Goal: Task Accomplishment & Management: Complete application form

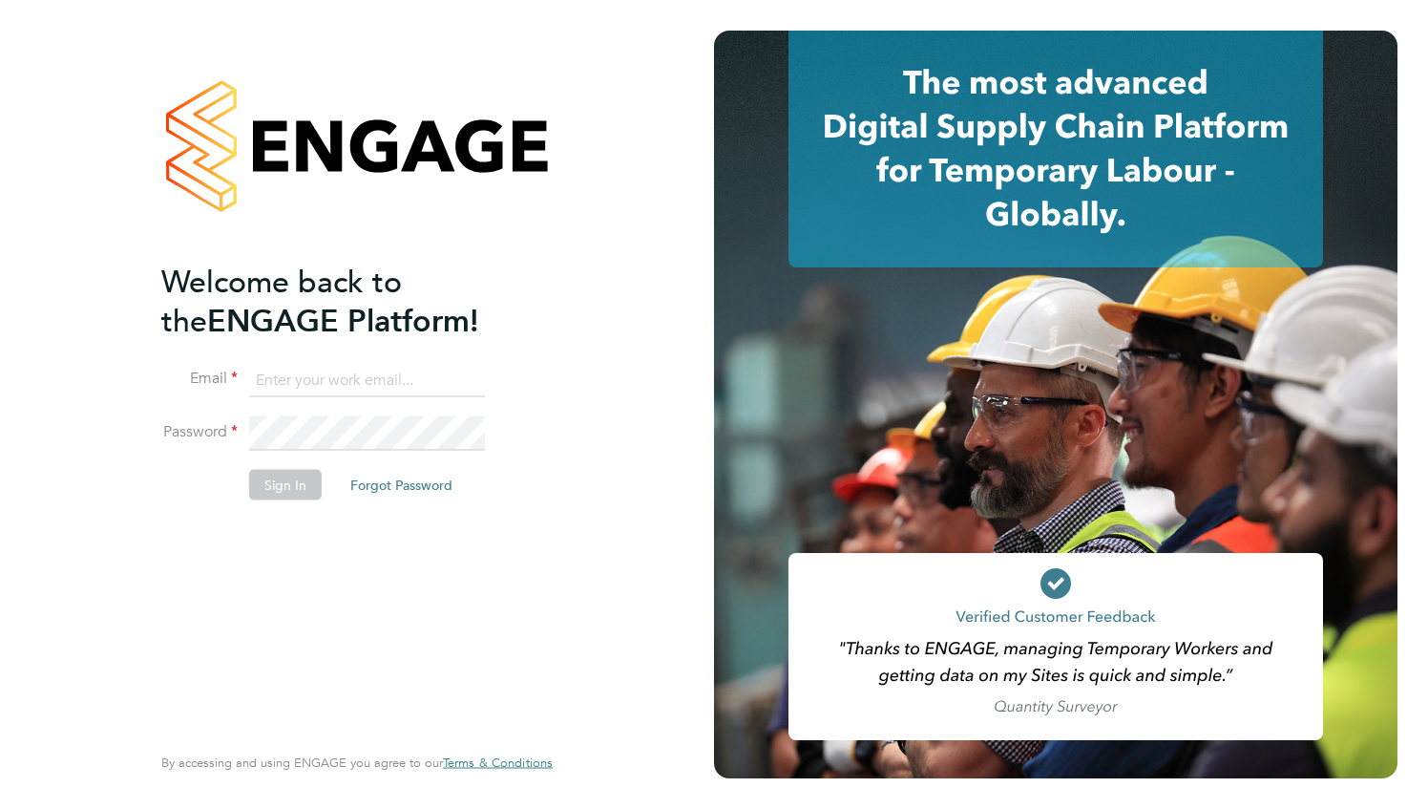
type input "[PERSON_NAME][EMAIL_ADDRESS][DOMAIN_NAME]"
click at [279, 492] on button "Sign In" at bounding box center [285, 484] width 73 height 31
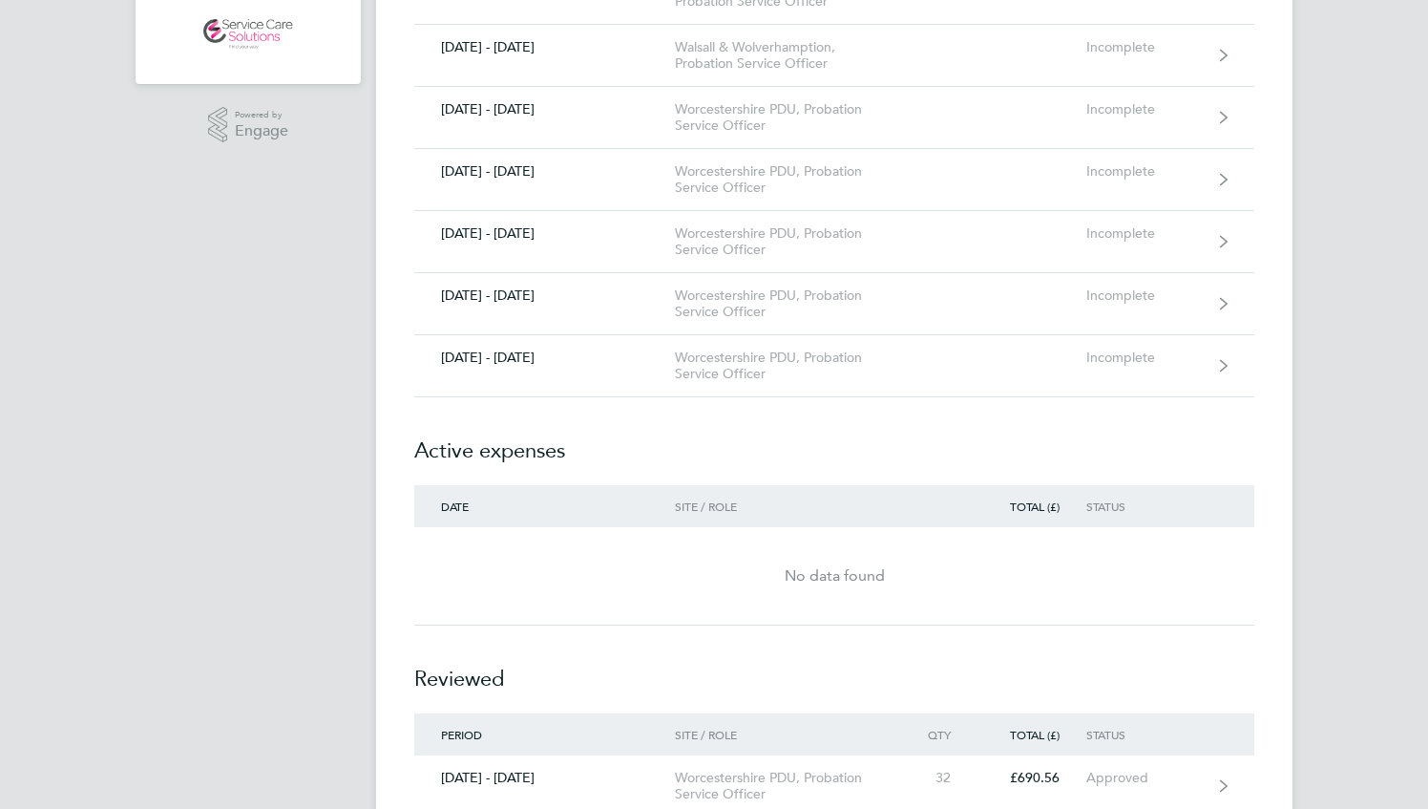
scroll to position [573, 0]
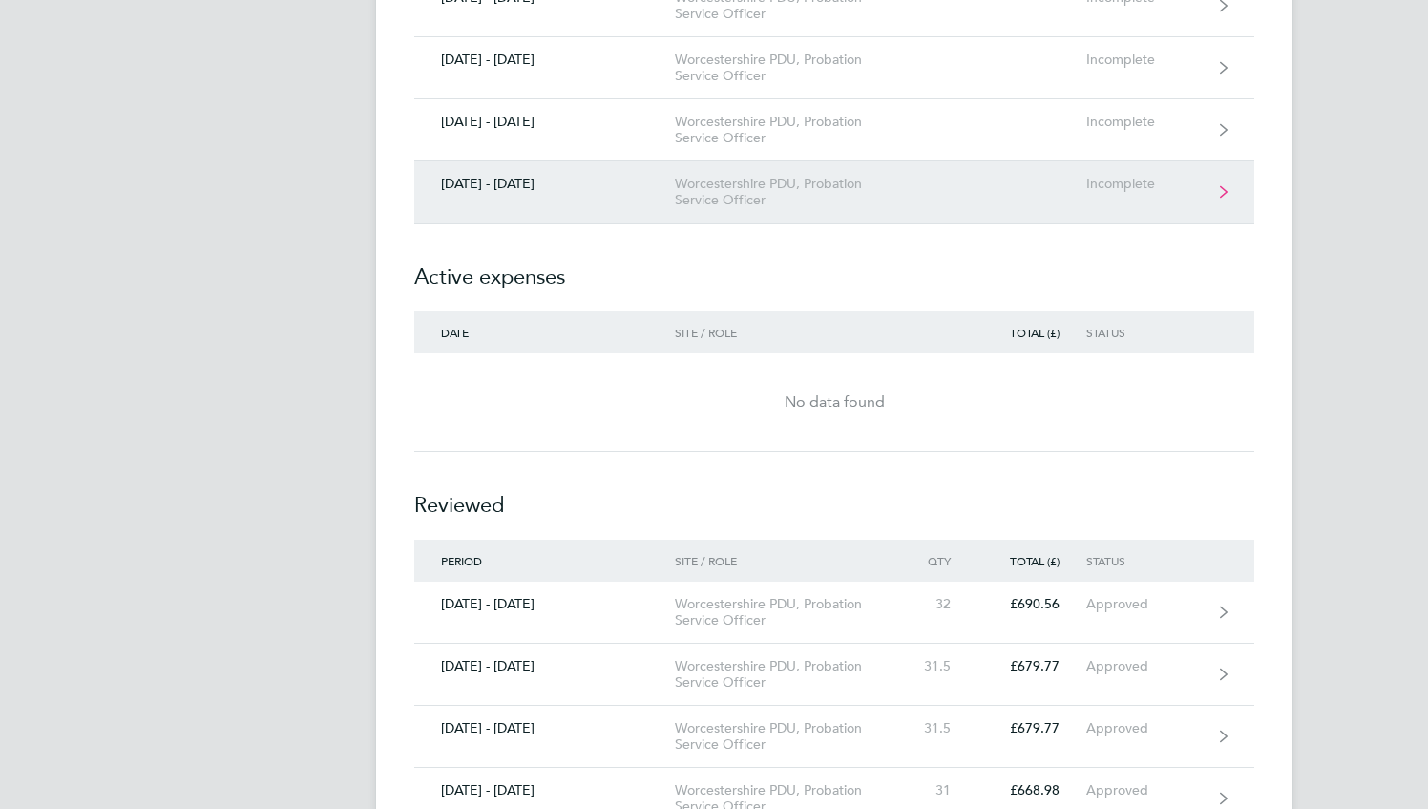
click at [600, 200] on link "29 Sept - 05 Oct 2025 Worcestershire PDU, Probation Service Officer Incomplete" at bounding box center [834, 192] width 840 height 62
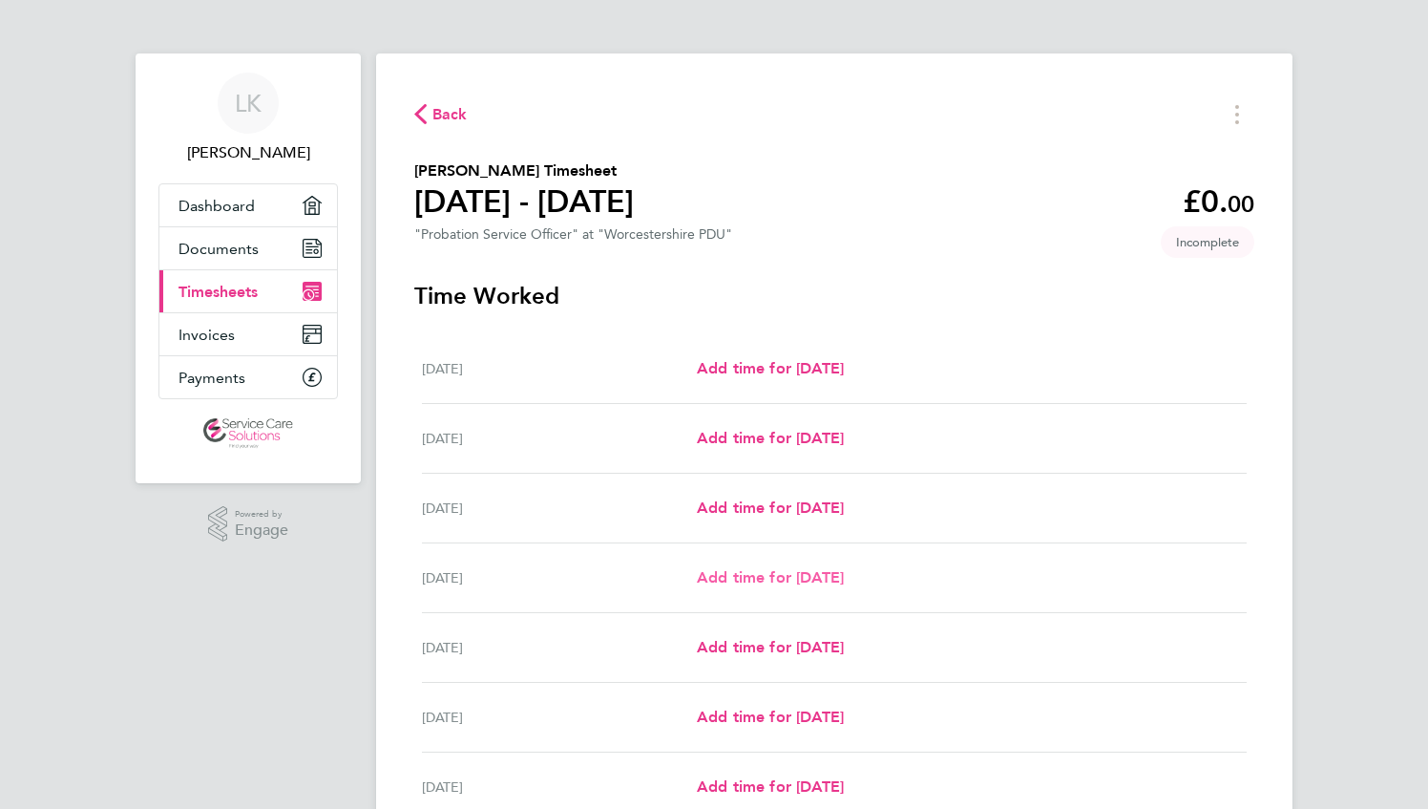
scroll to position [95, 0]
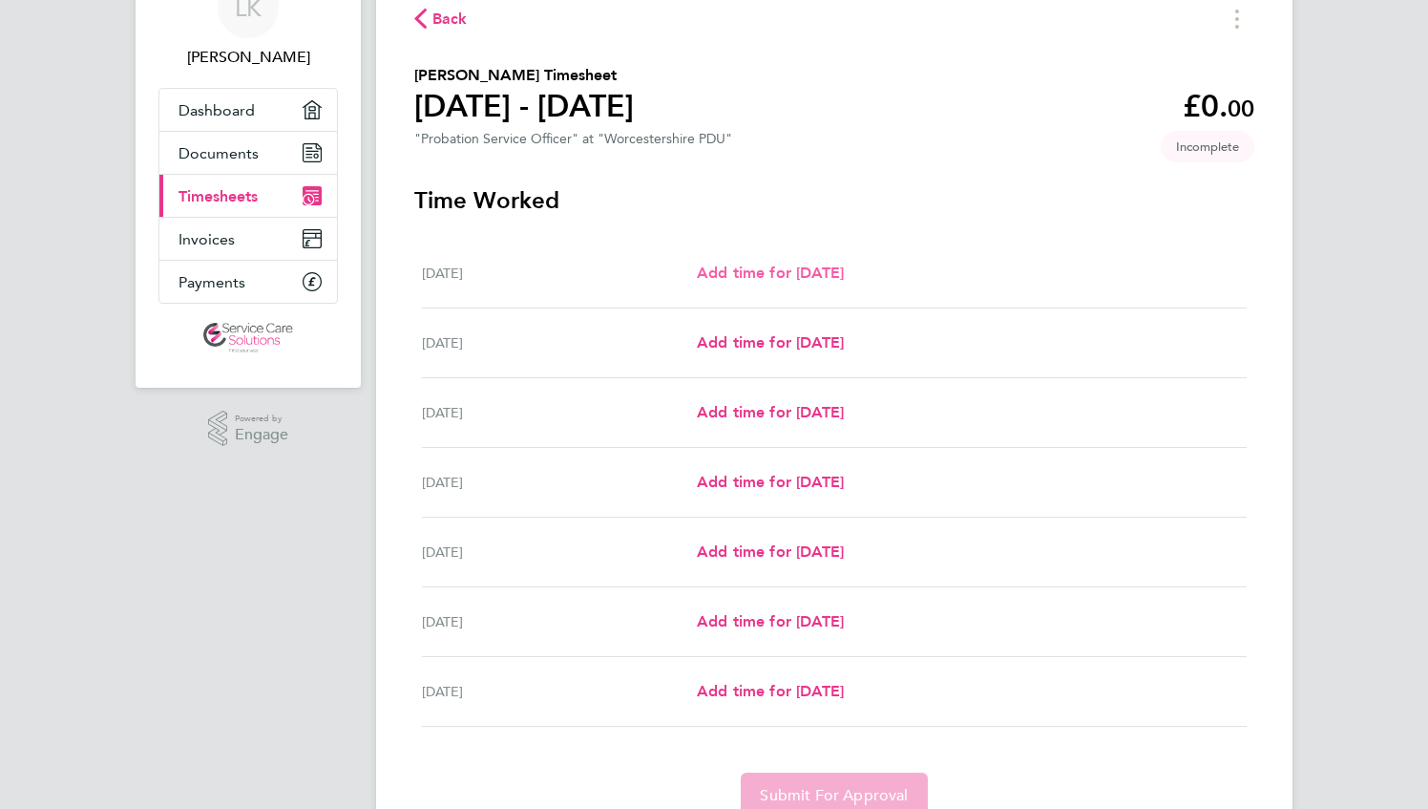
click at [801, 281] on span "Add time for Mon 29 Sep" at bounding box center [770, 272] width 147 height 18
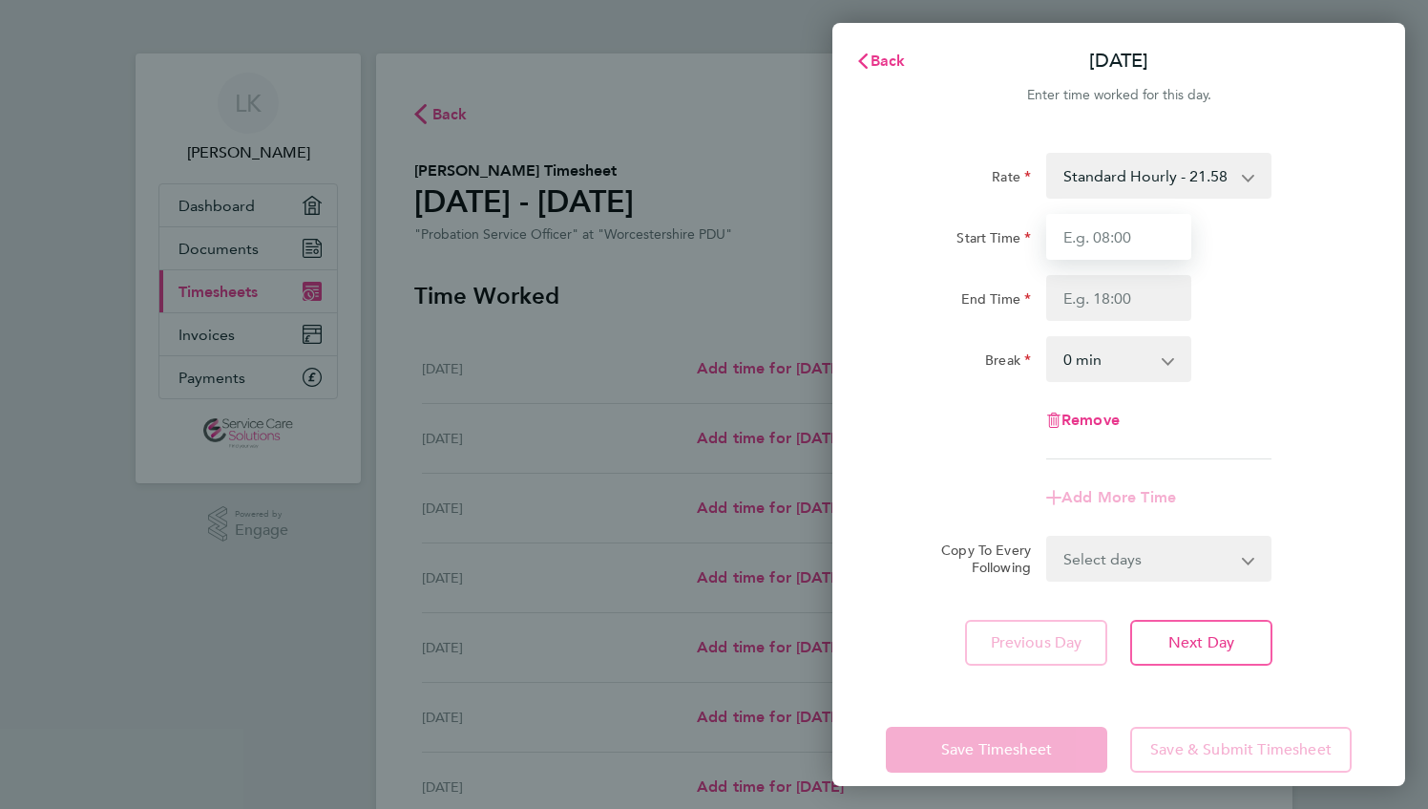
click at [1121, 239] on input "Start Time" at bounding box center [1118, 237] width 145 height 46
type input "08:00"
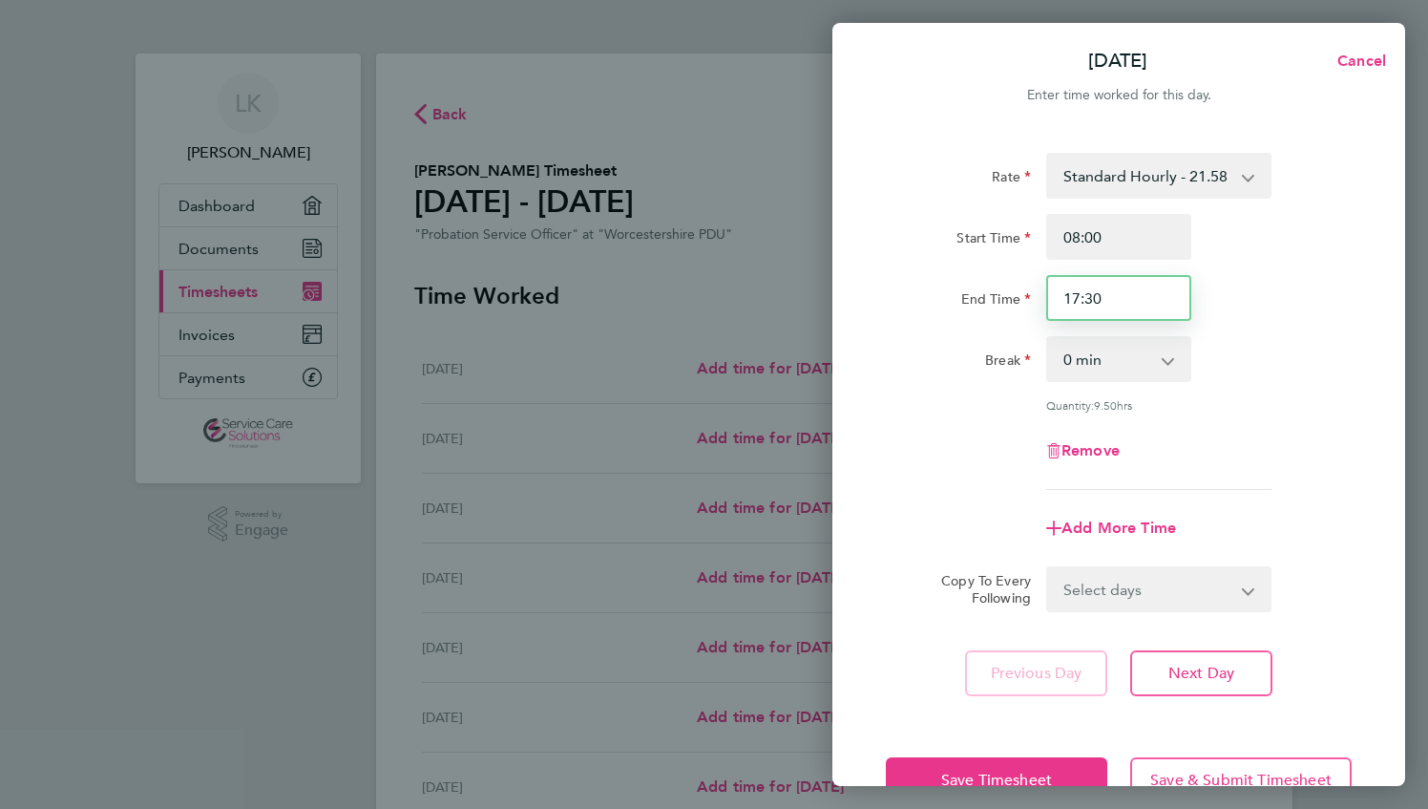
drag, startPoint x: 1107, startPoint y: 303, endPoint x: 927, endPoint y: 314, distance: 180.8
click at [979, 308] on div "End Time 17:30" at bounding box center [1118, 298] width 481 height 46
type input "12:00"
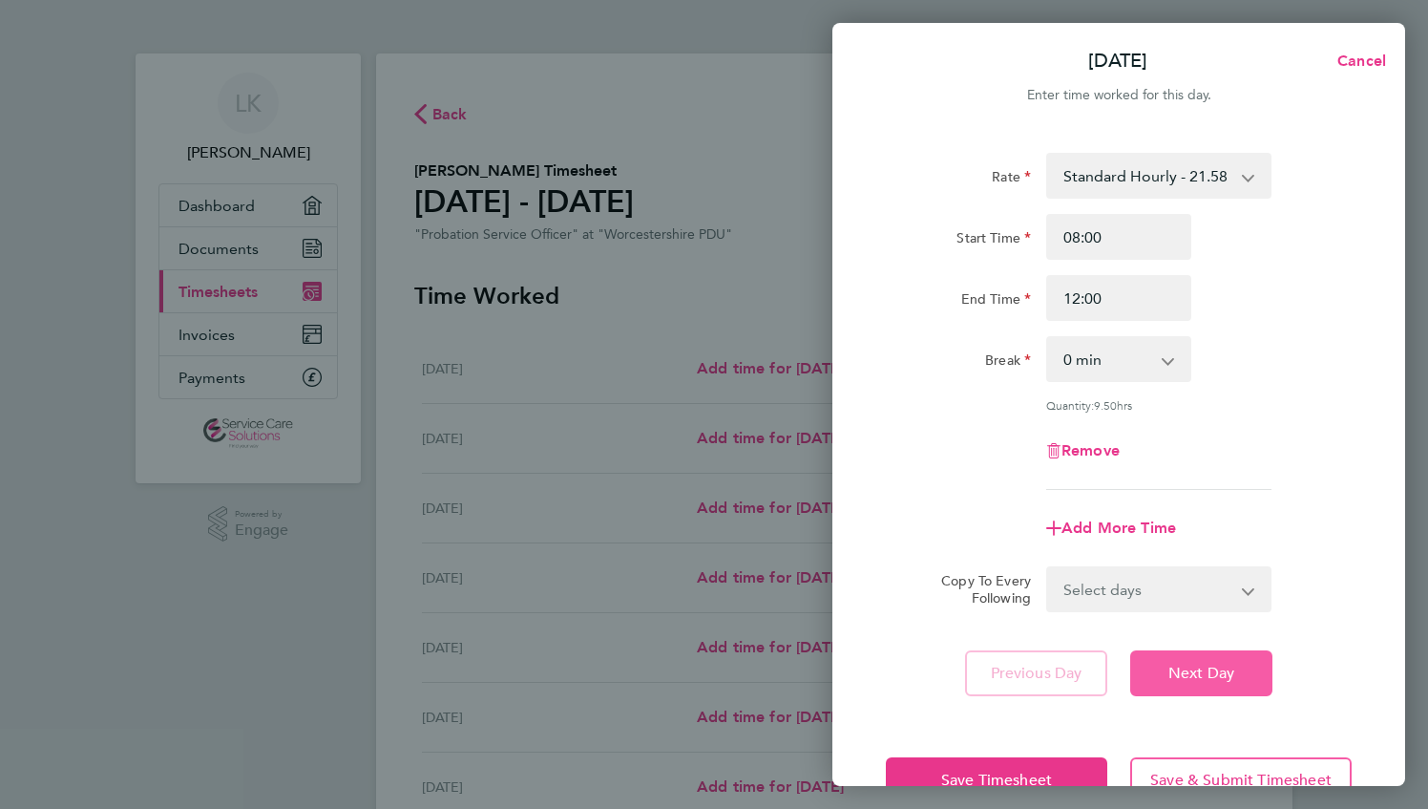
click at [1187, 673] on span "Next Day" at bounding box center [1201, 672] width 66 height 19
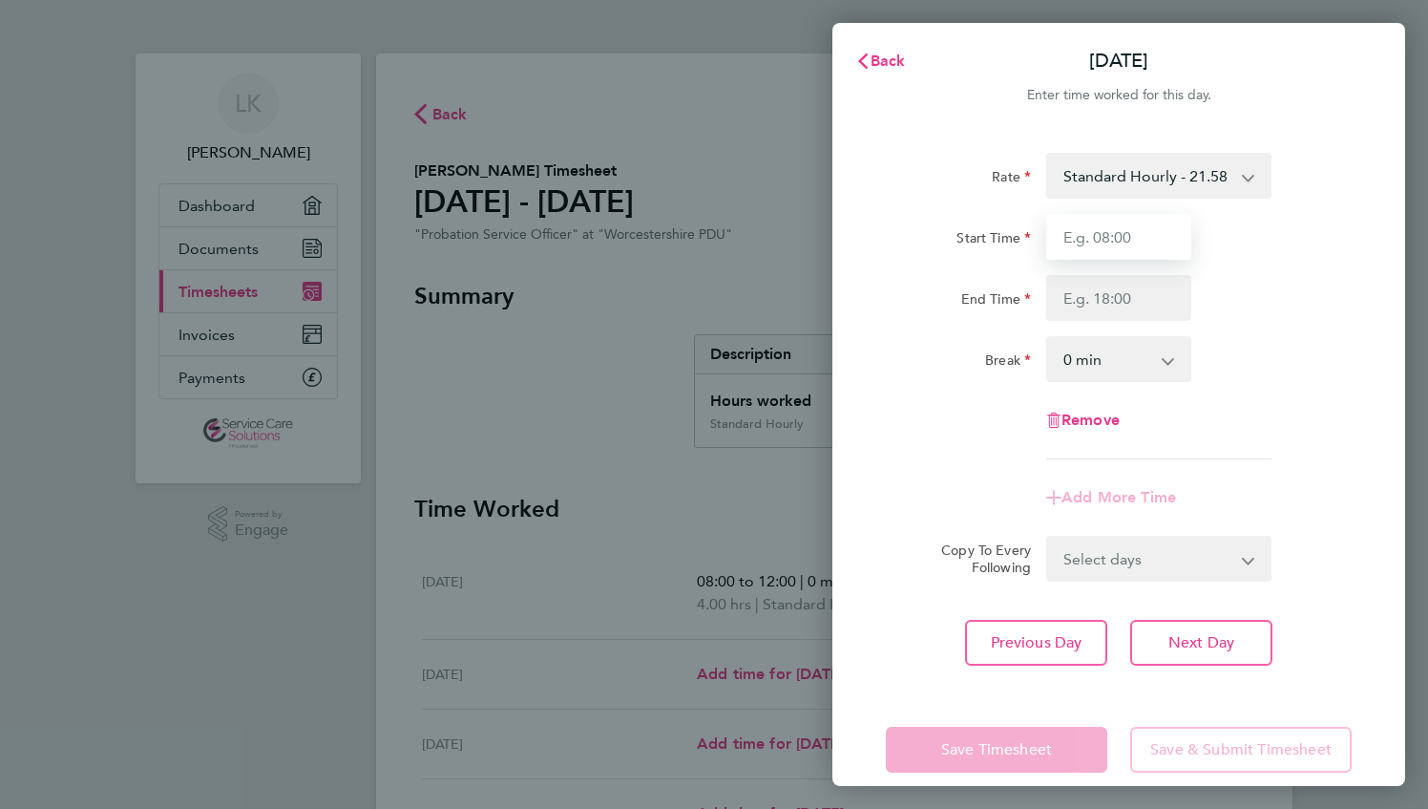
click at [1128, 237] on input "Start Time" at bounding box center [1118, 237] width 145 height 46
type input "08:00"
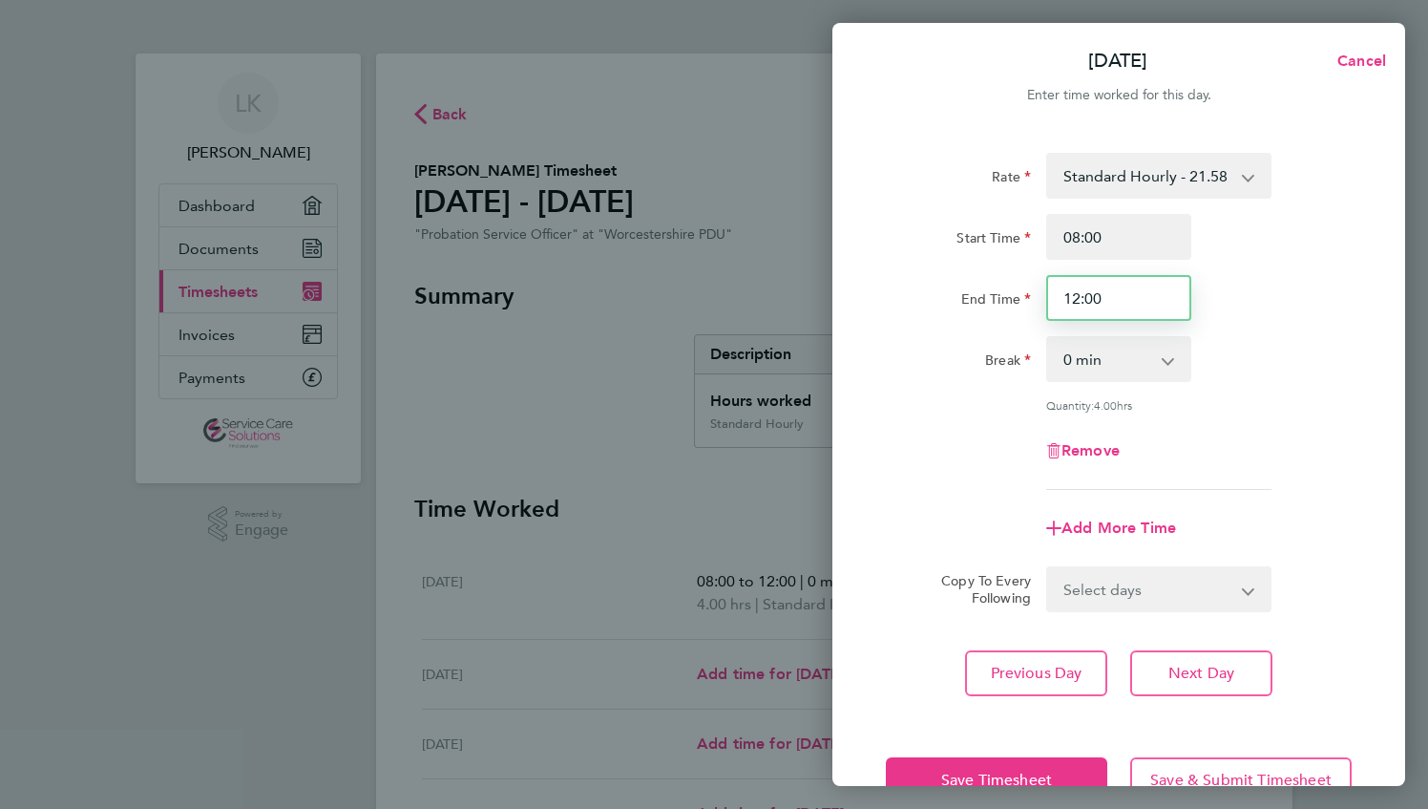
drag, startPoint x: 1115, startPoint y: 302, endPoint x: 1022, endPoint y: 302, distance: 92.6
click at [1022, 302] on div "End Time 12:00" at bounding box center [1118, 298] width 481 height 46
type input "17:30"
click at [1081, 357] on select "0 min 15 min 30 min 45 min 60 min 75 min 90 min" at bounding box center [1107, 359] width 118 height 42
select select "30"
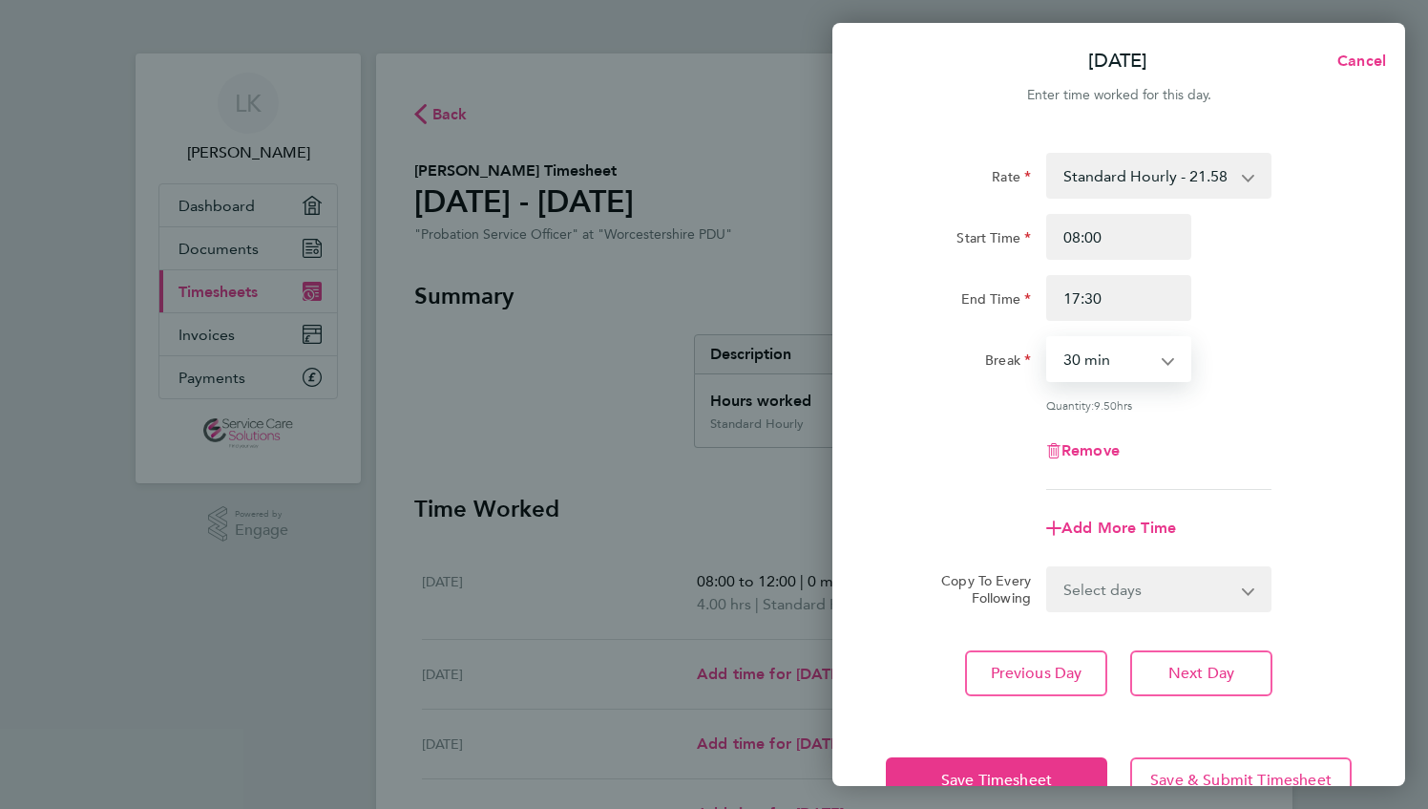
click at [1048, 338] on select "0 min 15 min 30 min 45 min 60 min 75 min 90 min" at bounding box center [1107, 359] width 118 height 42
click at [1256, 672] on button "Next Day" at bounding box center [1201, 673] width 142 height 46
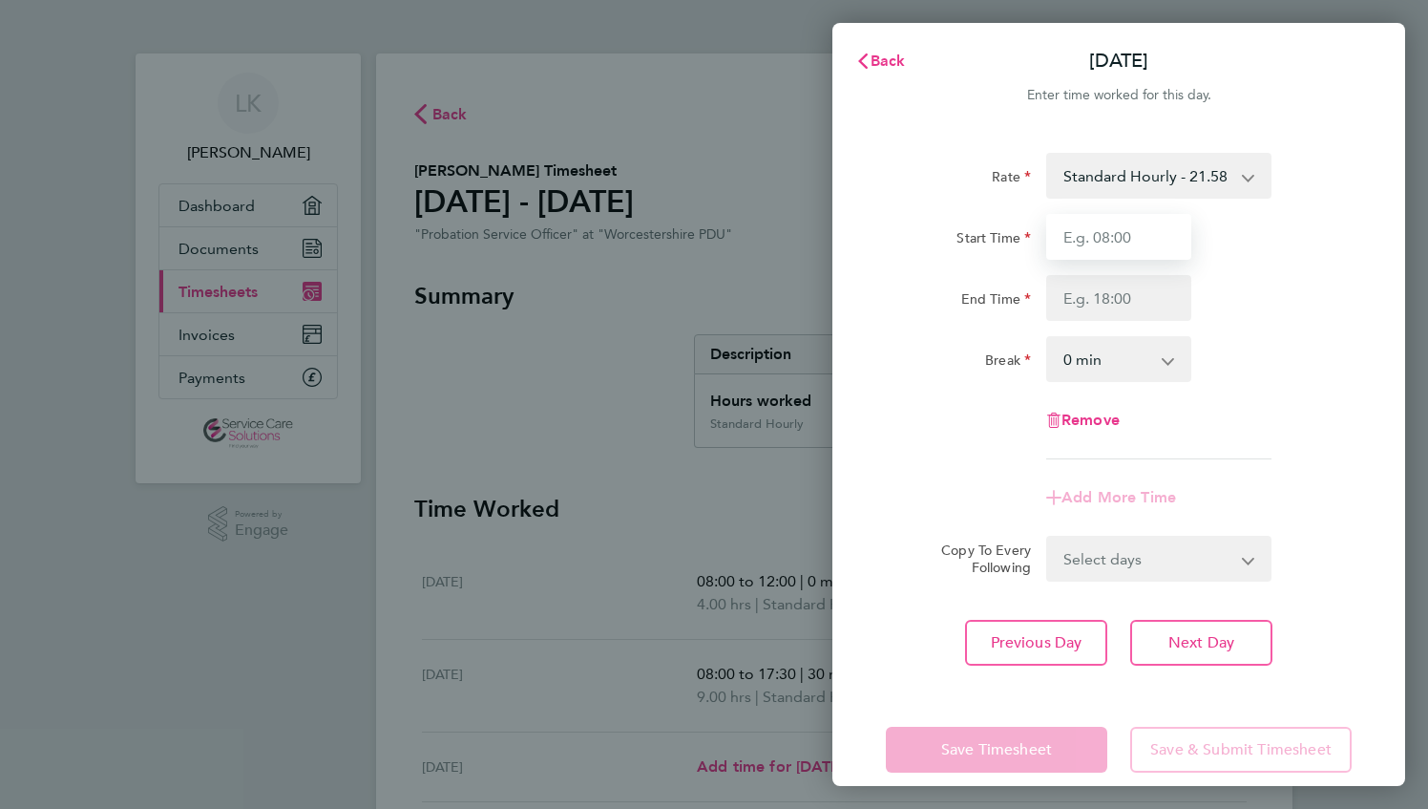
drag, startPoint x: 1132, startPoint y: 241, endPoint x: 1128, endPoint y: 250, distance: 10.3
click at [1132, 241] on input "Start Time" at bounding box center [1118, 237] width 145 height 46
type input "08:00"
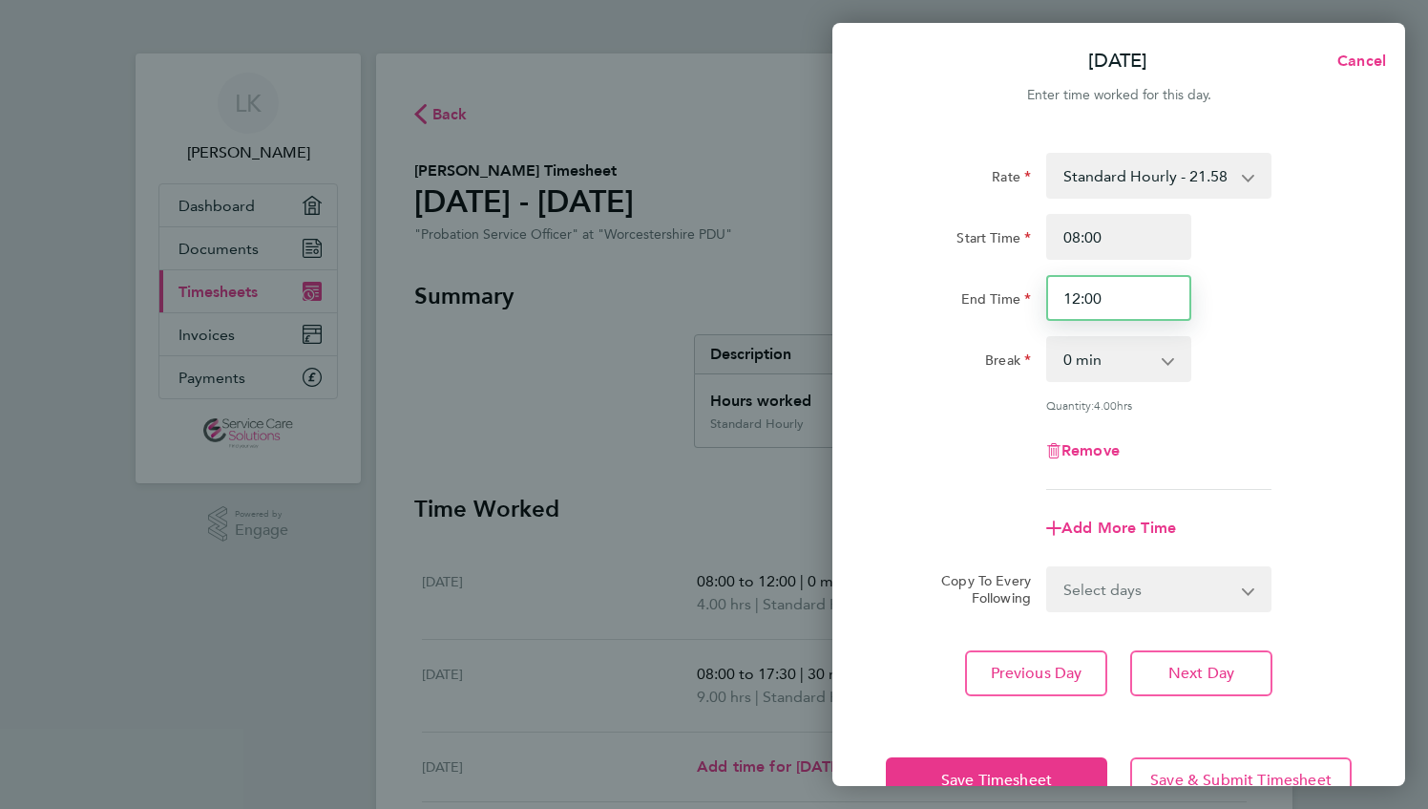
drag, startPoint x: 1130, startPoint y: 308, endPoint x: 1065, endPoint y: 300, distance: 65.5
click at [1065, 300] on input "12:00" at bounding box center [1118, 298] width 145 height 46
type input "17:30"
click at [1178, 357] on app-icon-cross-button at bounding box center [1178, 359] width 23 height 42
click at [1168, 356] on app-icon-cross-button at bounding box center [1178, 359] width 23 height 42
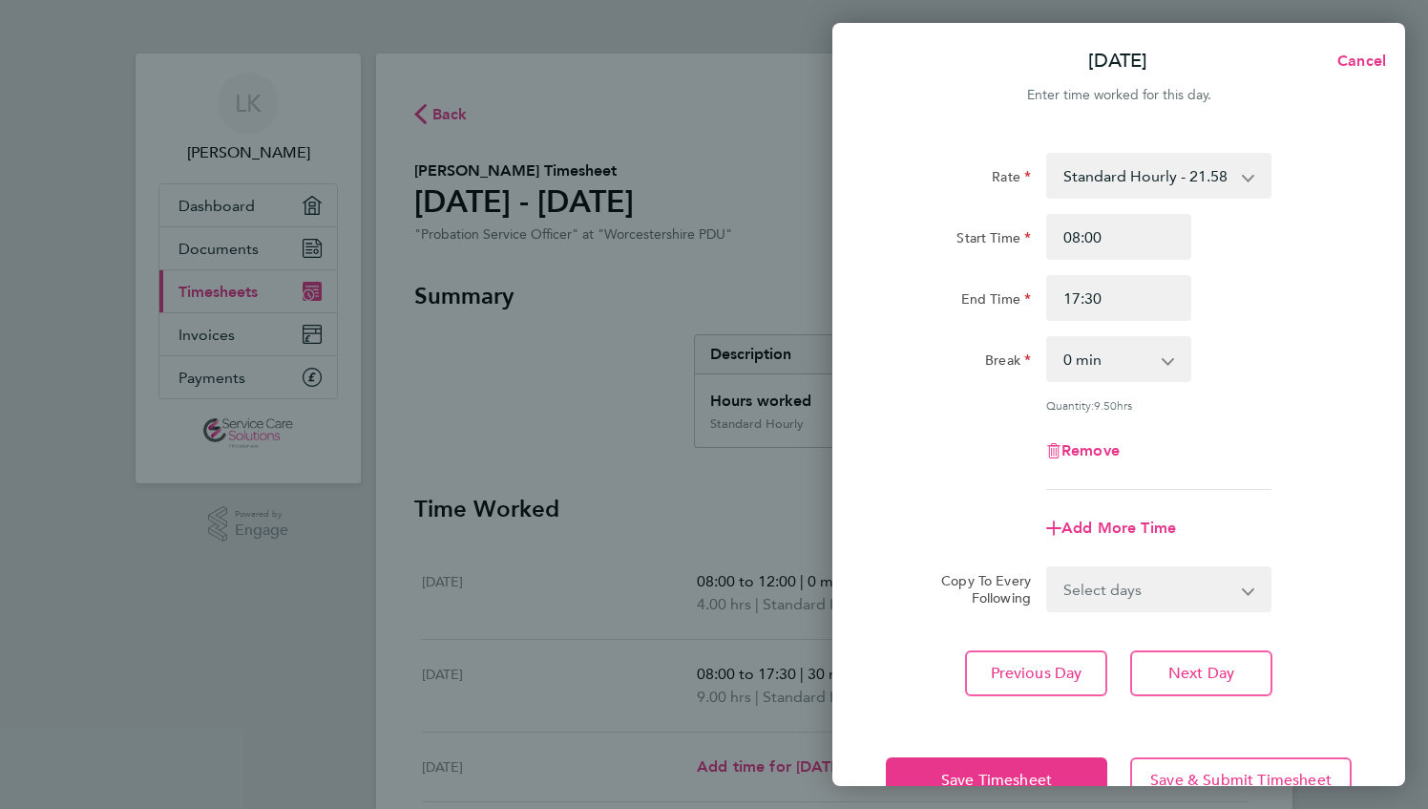
click at [1159, 361] on select "0 min 15 min 30 min 45 min 60 min 75 min 90 min" at bounding box center [1107, 359] width 118 height 42
select select "30"
click at [1048, 338] on select "0 min 15 min 30 min 45 min 60 min 75 min 90 min" at bounding box center [1107, 359] width 118 height 42
click at [1189, 666] on span "Next Day" at bounding box center [1201, 672] width 66 height 19
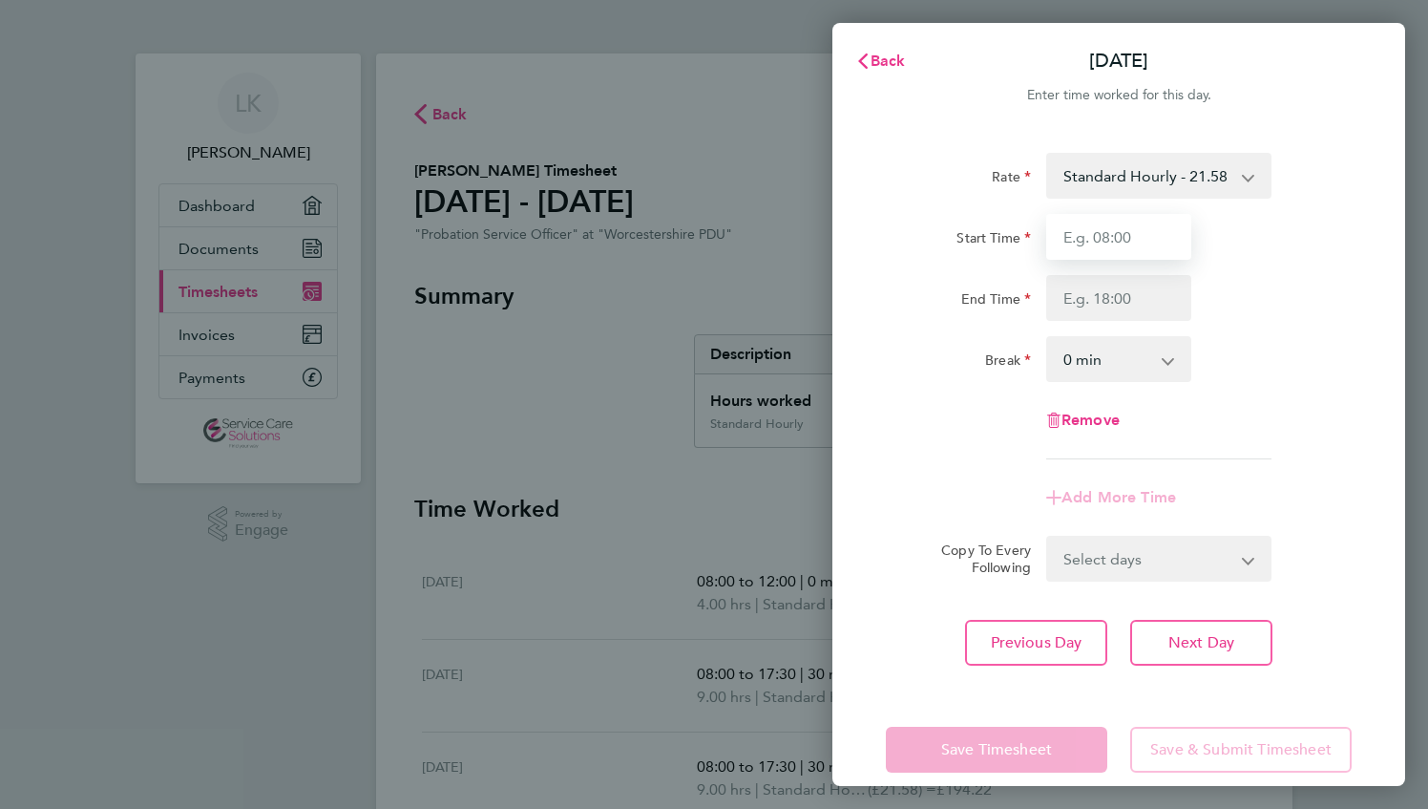
click at [1120, 242] on input "Start Time" at bounding box center [1118, 237] width 145 height 46
type input "08:00"
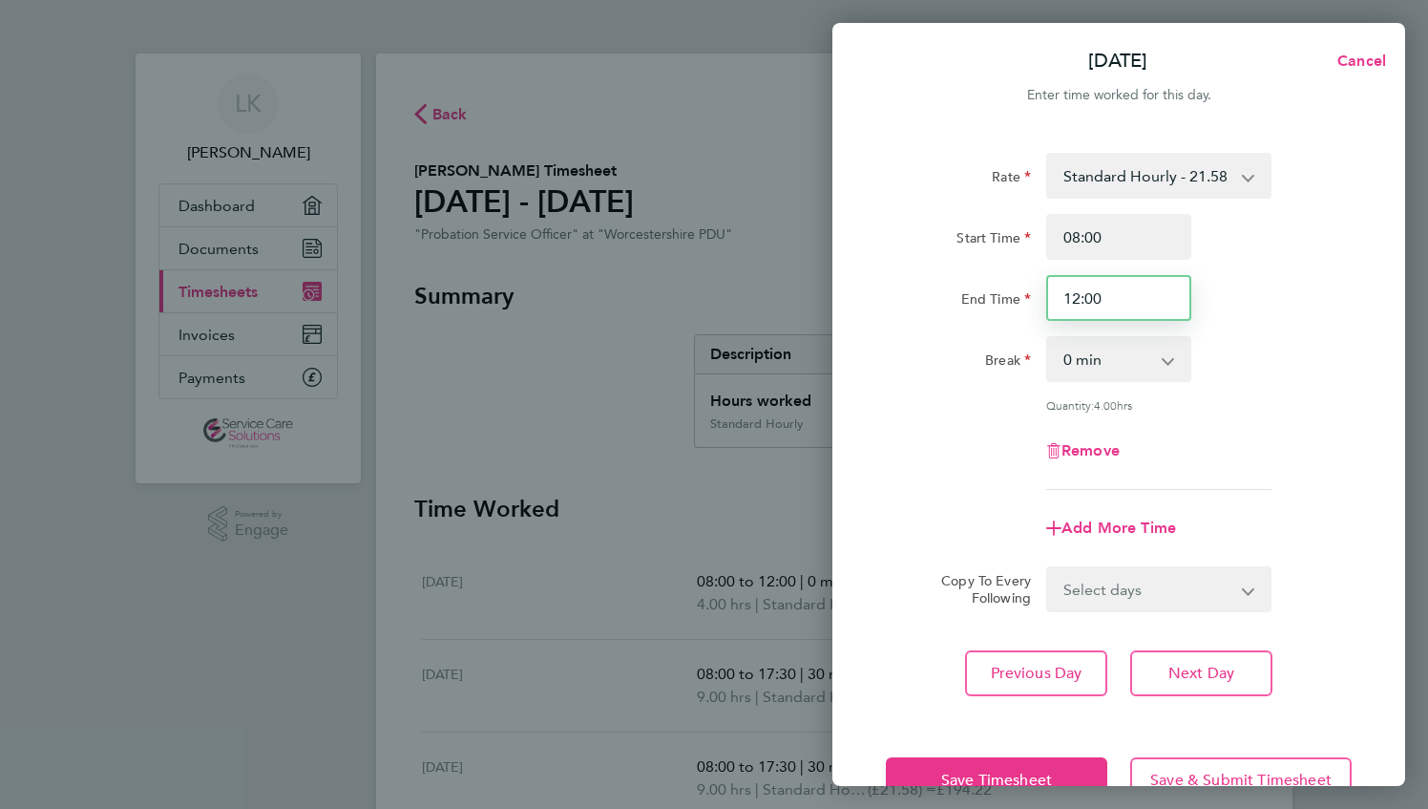
click at [1105, 300] on input "12:00" at bounding box center [1118, 298] width 145 height 46
drag, startPoint x: 1105, startPoint y: 300, endPoint x: 1078, endPoint y: 297, distance: 26.9
click at [1078, 297] on input "12:00" at bounding box center [1118, 298] width 145 height 46
drag, startPoint x: 1065, startPoint y: 297, endPoint x: 1147, endPoint y: 298, distance: 82.1
click at [1147, 298] on input "12:00" at bounding box center [1118, 298] width 145 height 46
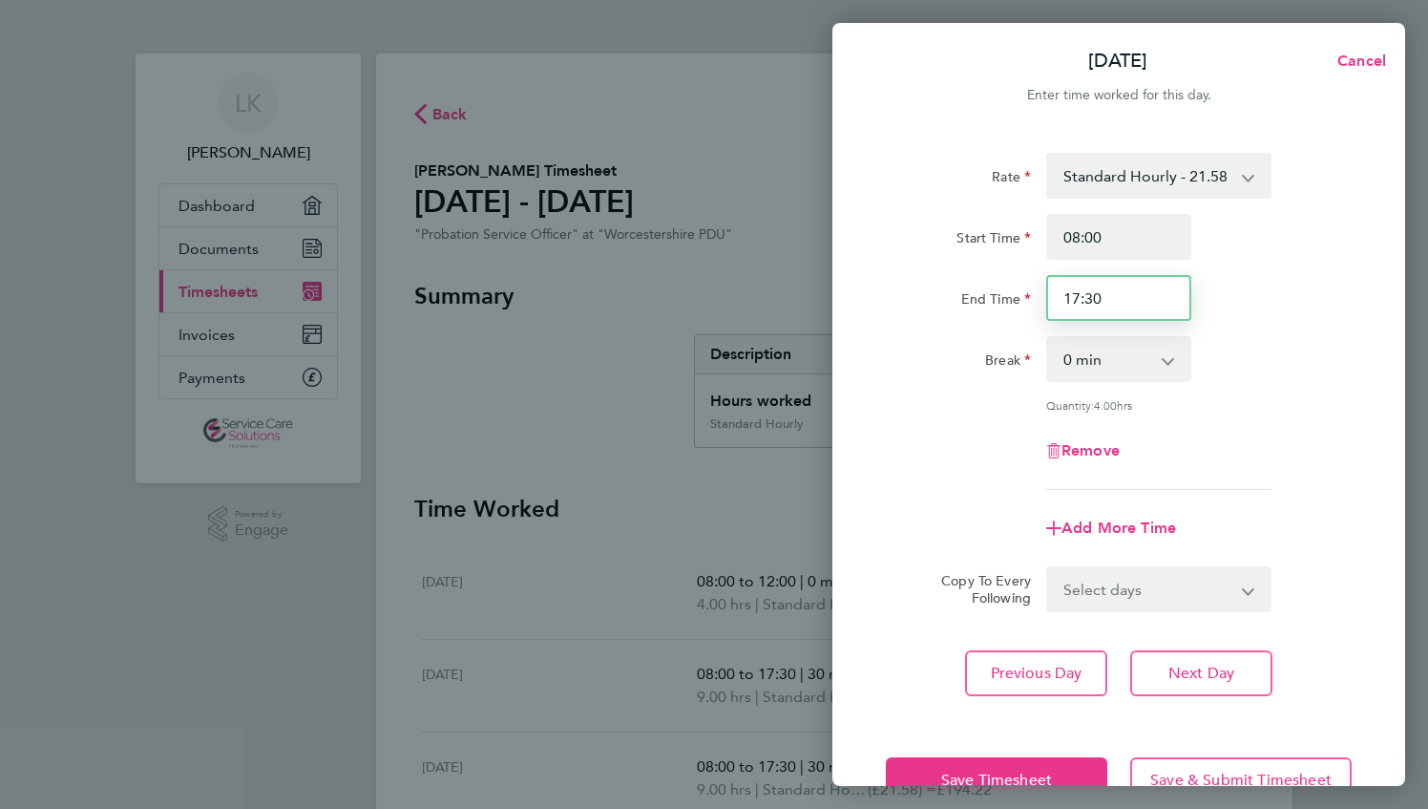
type input "17:30"
click at [1168, 357] on app-icon-cross-button at bounding box center [1178, 359] width 23 height 42
click at [1167, 363] on app-icon-cross-button at bounding box center [1178, 359] width 23 height 42
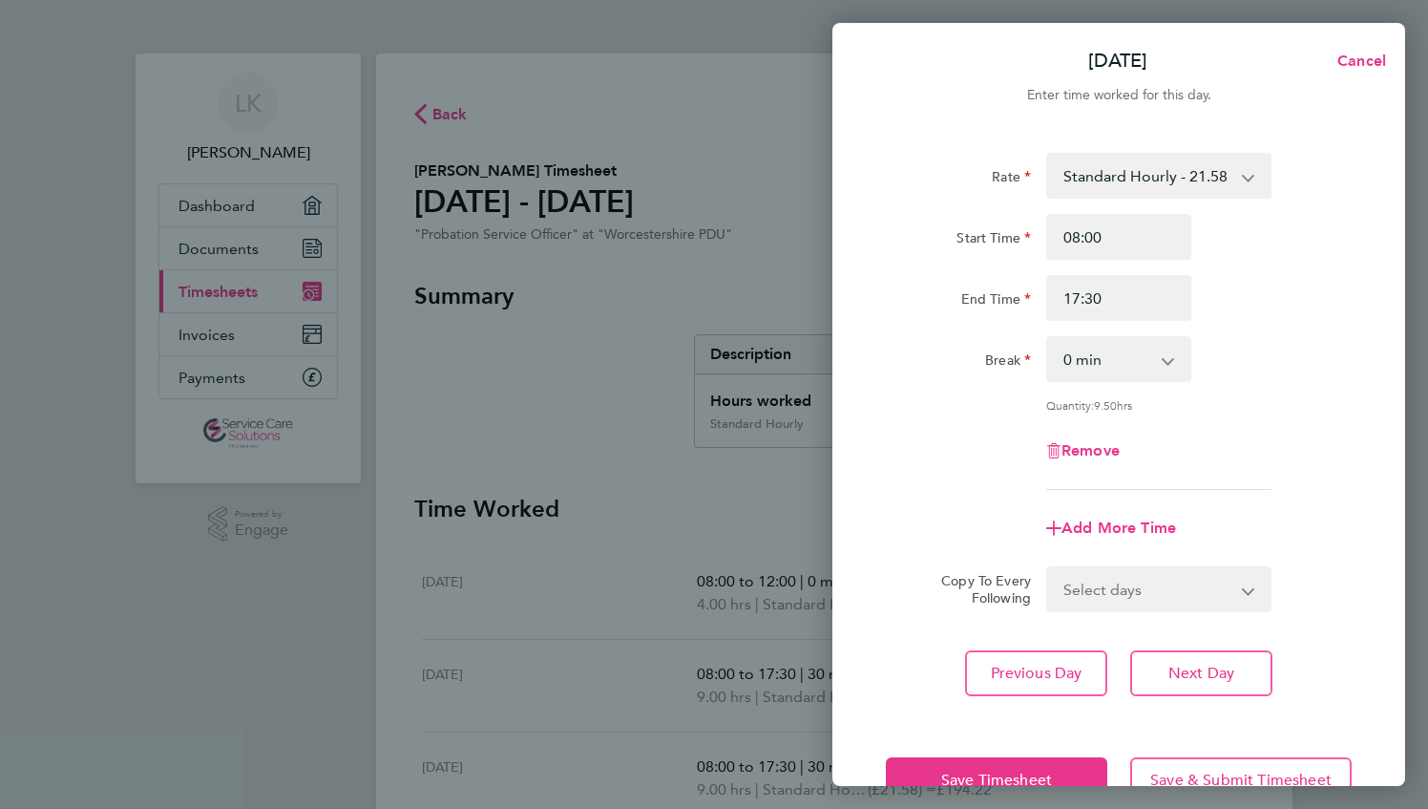
click at [1147, 359] on select "0 min 15 min 30 min 45 min 60 min 75 min 90 min" at bounding box center [1107, 359] width 118 height 42
select select "30"
click at [1048, 338] on select "0 min 15 min 30 min 45 min 60 min 75 min 90 min" at bounding box center [1107, 359] width 118 height 42
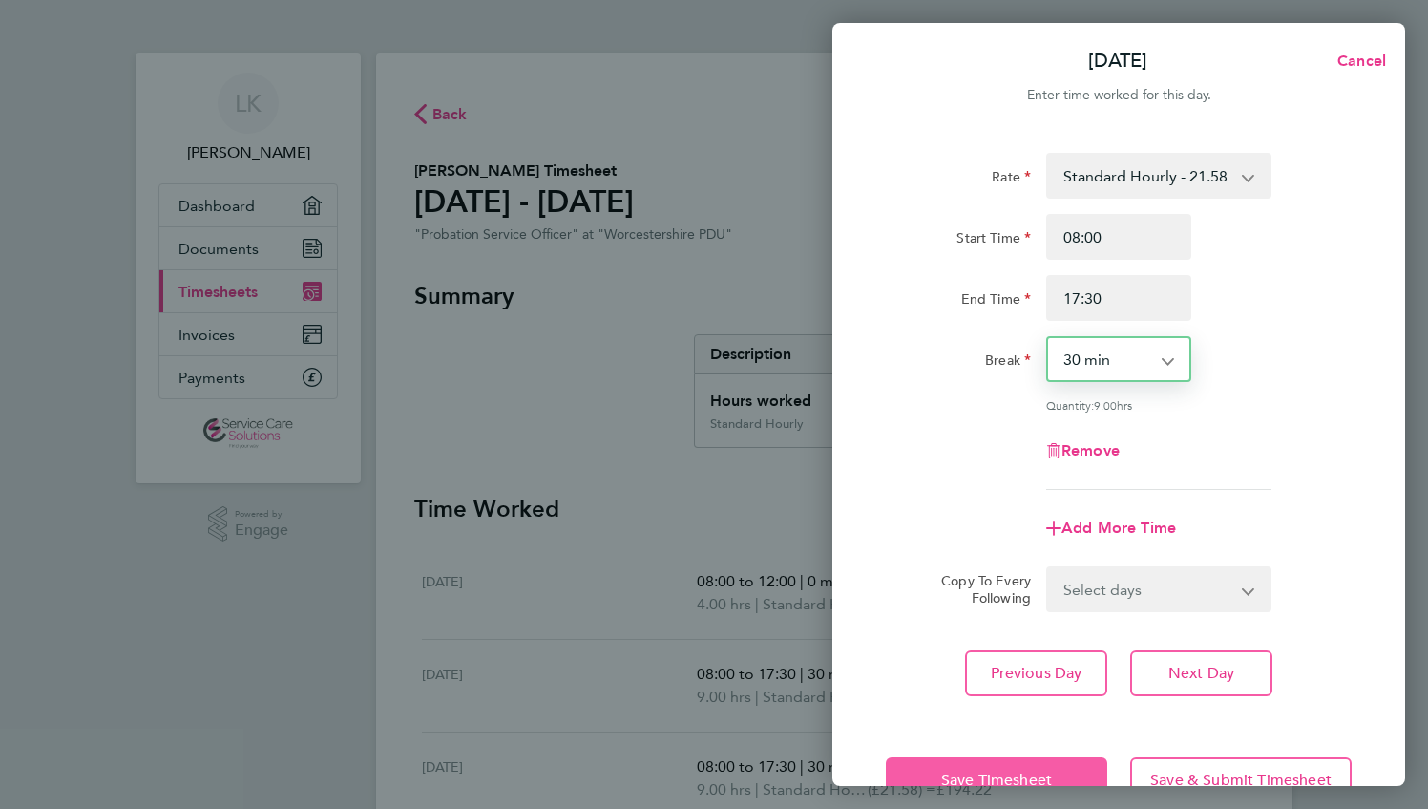
click at [1027, 770] on span "Save Timesheet" at bounding box center [996, 779] width 111 height 19
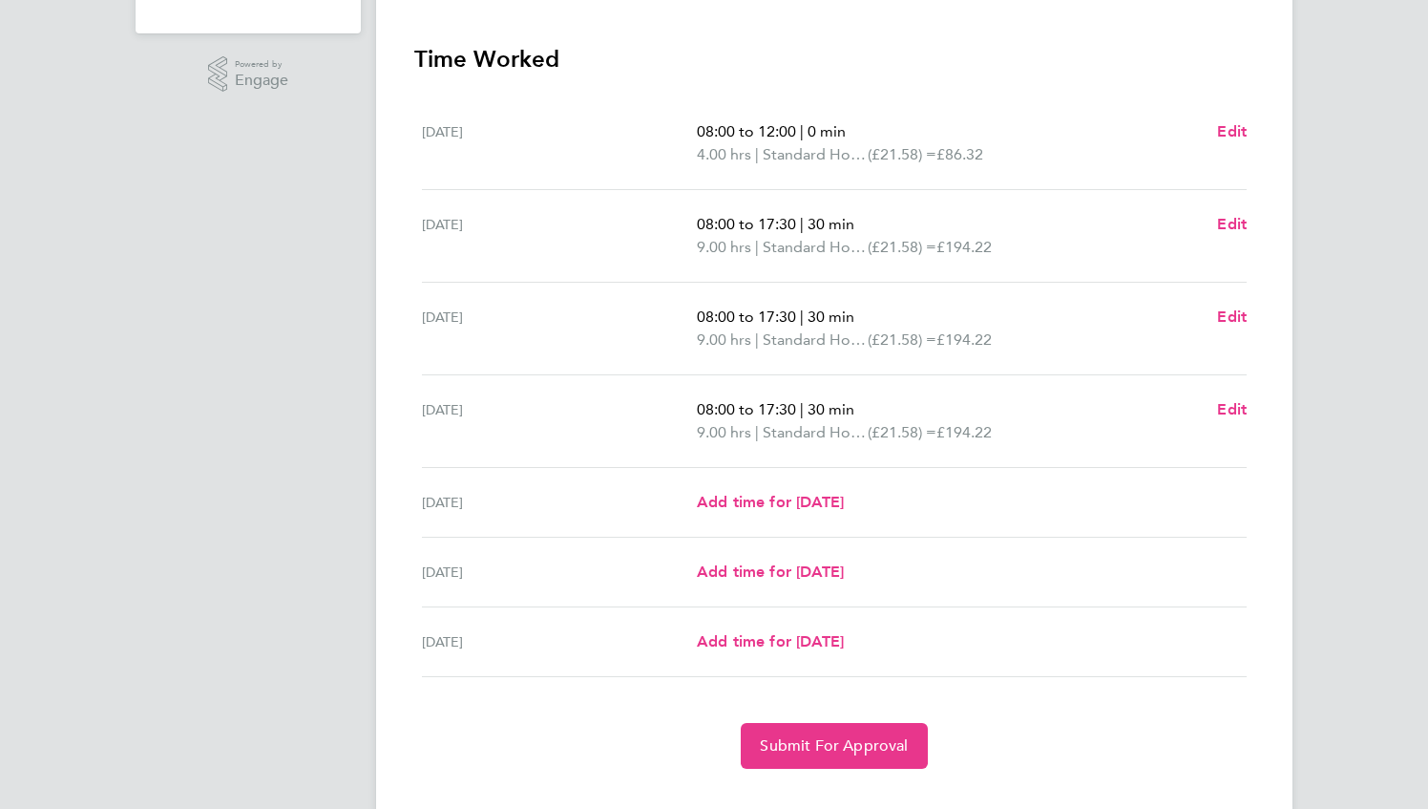
scroll to position [477, 0]
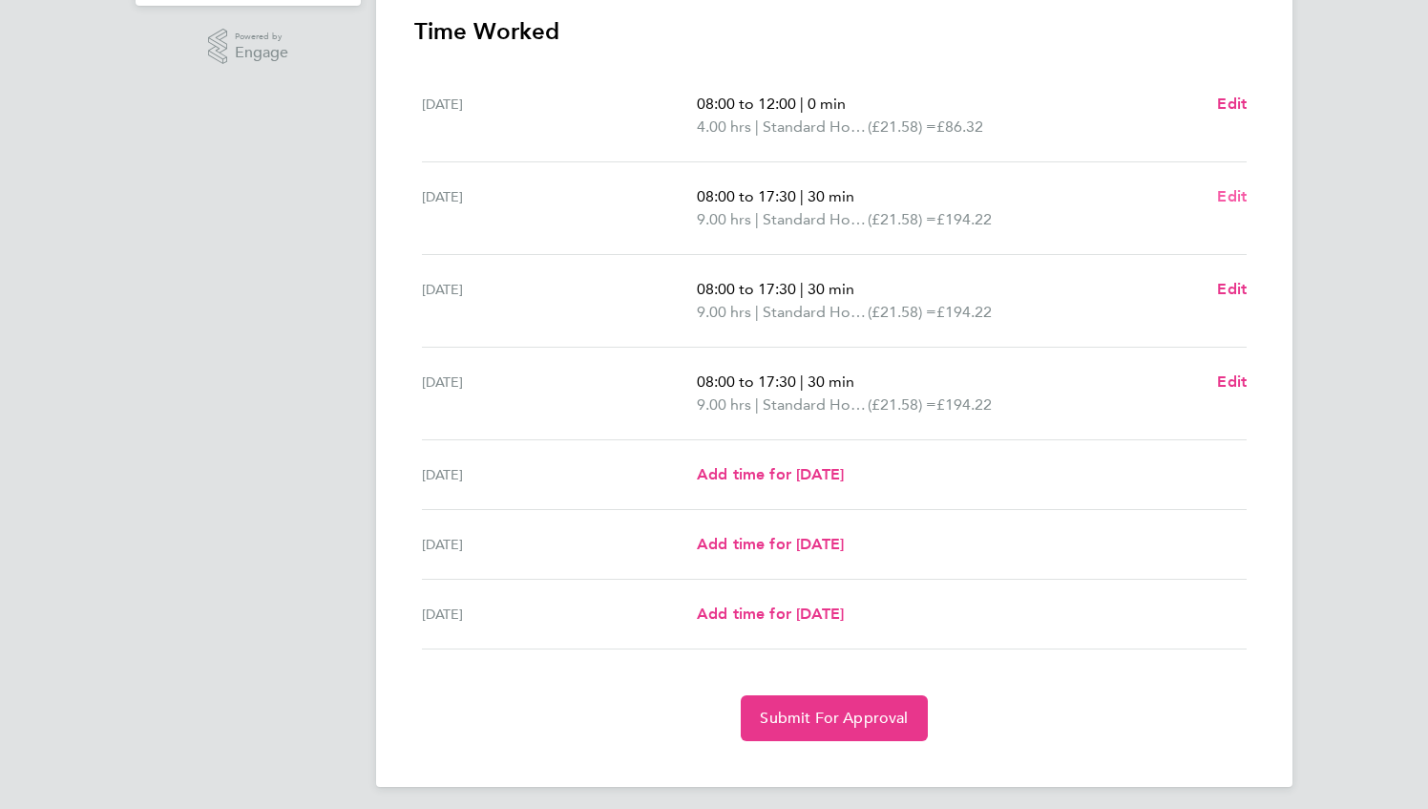
click at [1235, 193] on span "Edit" at bounding box center [1232, 196] width 30 height 18
select select "30"
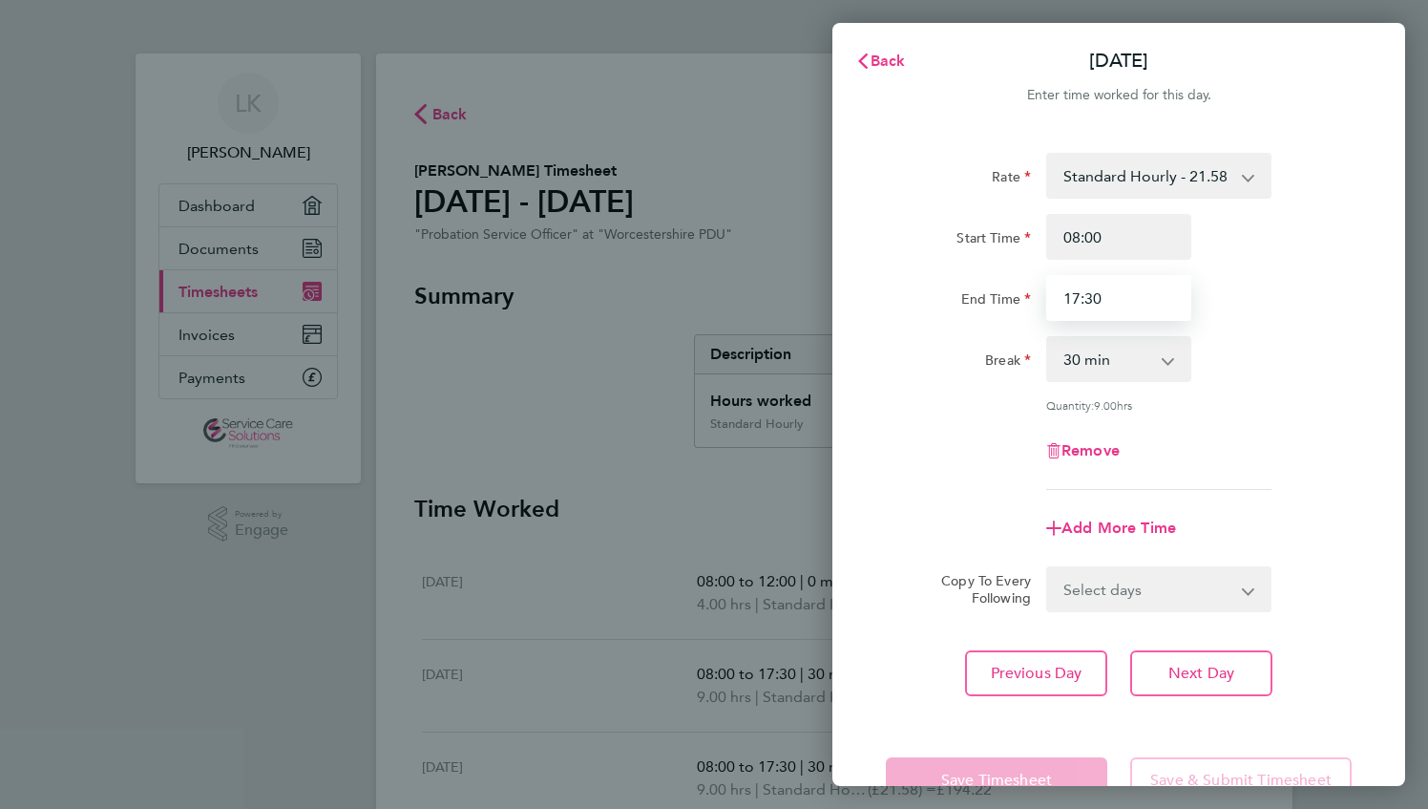
click at [1101, 300] on input "17:30" at bounding box center [1118, 298] width 145 height 46
type input "18:00"
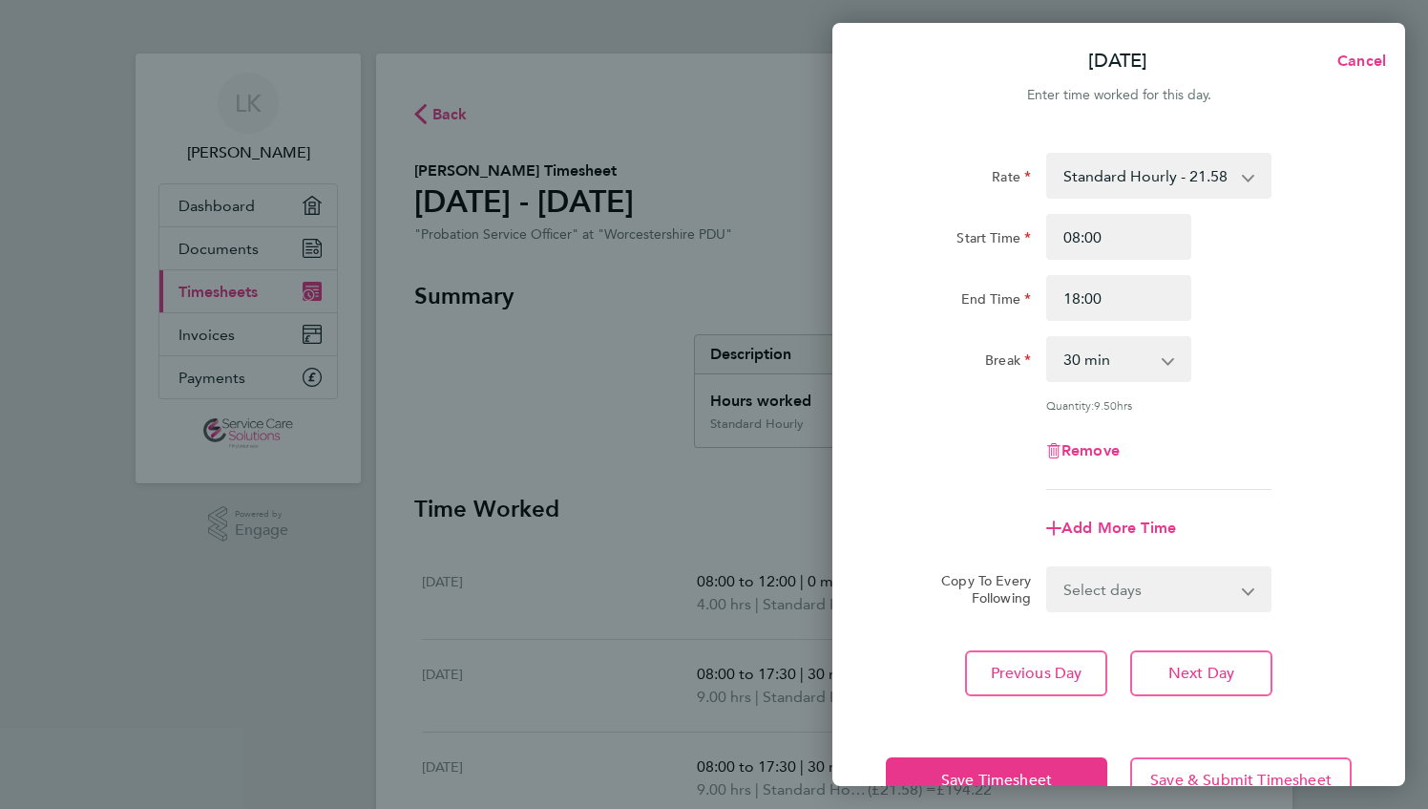
click at [1010, 782] on app-form-button "Save Timesheet" at bounding box center [1002, 780] width 233 height 46
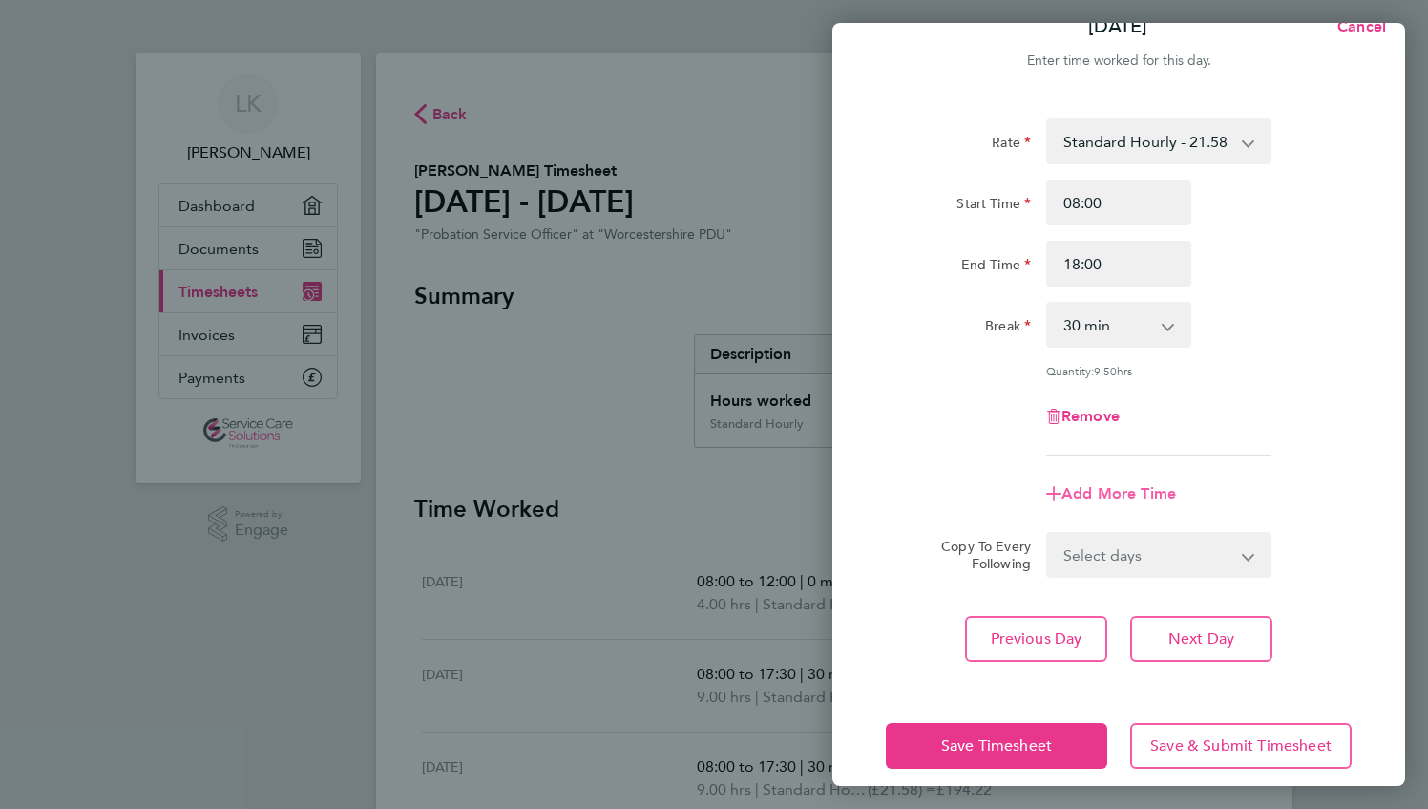
scroll to position [53, 0]
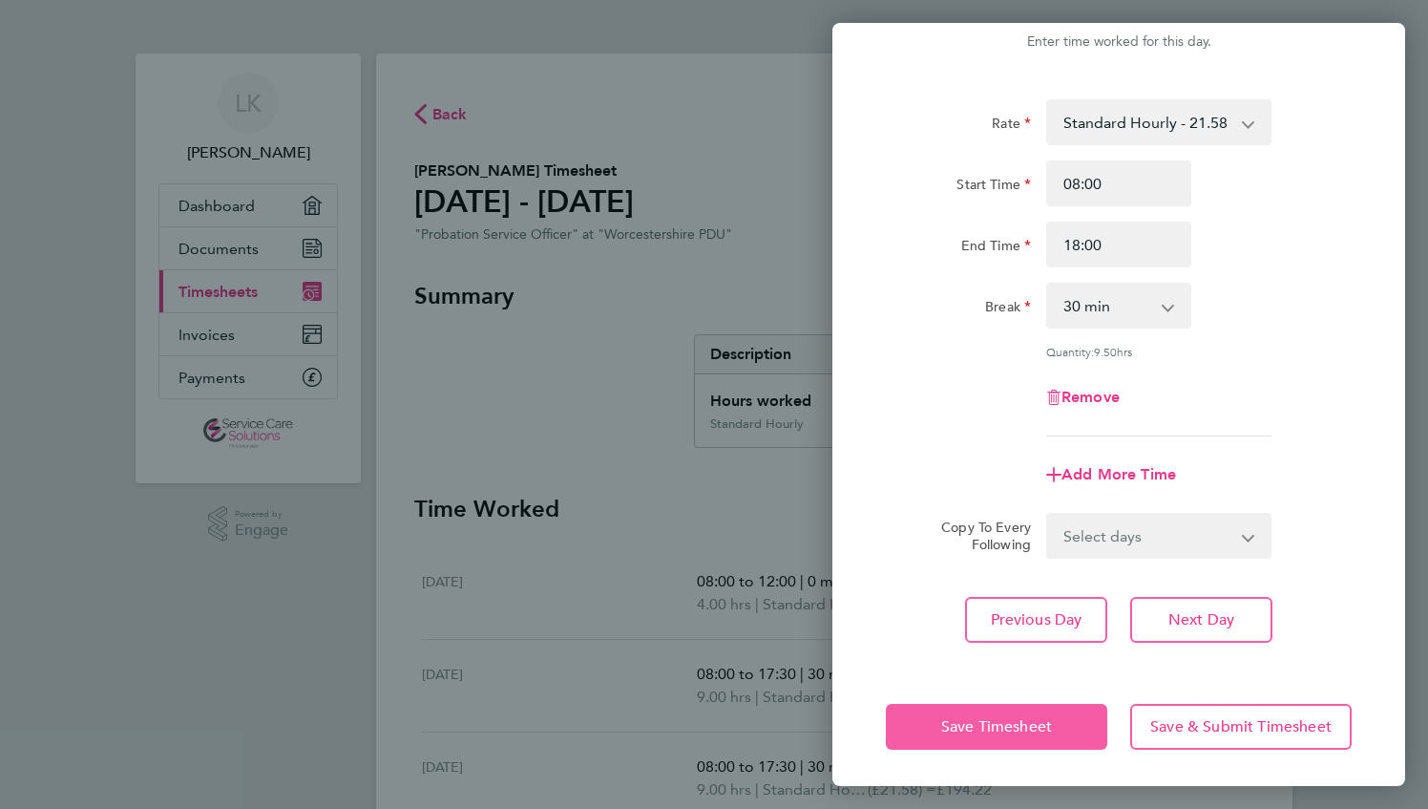
click at [1039, 730] on span "Save Timesheet" at bounding box center [996, 726] width 111 height 19
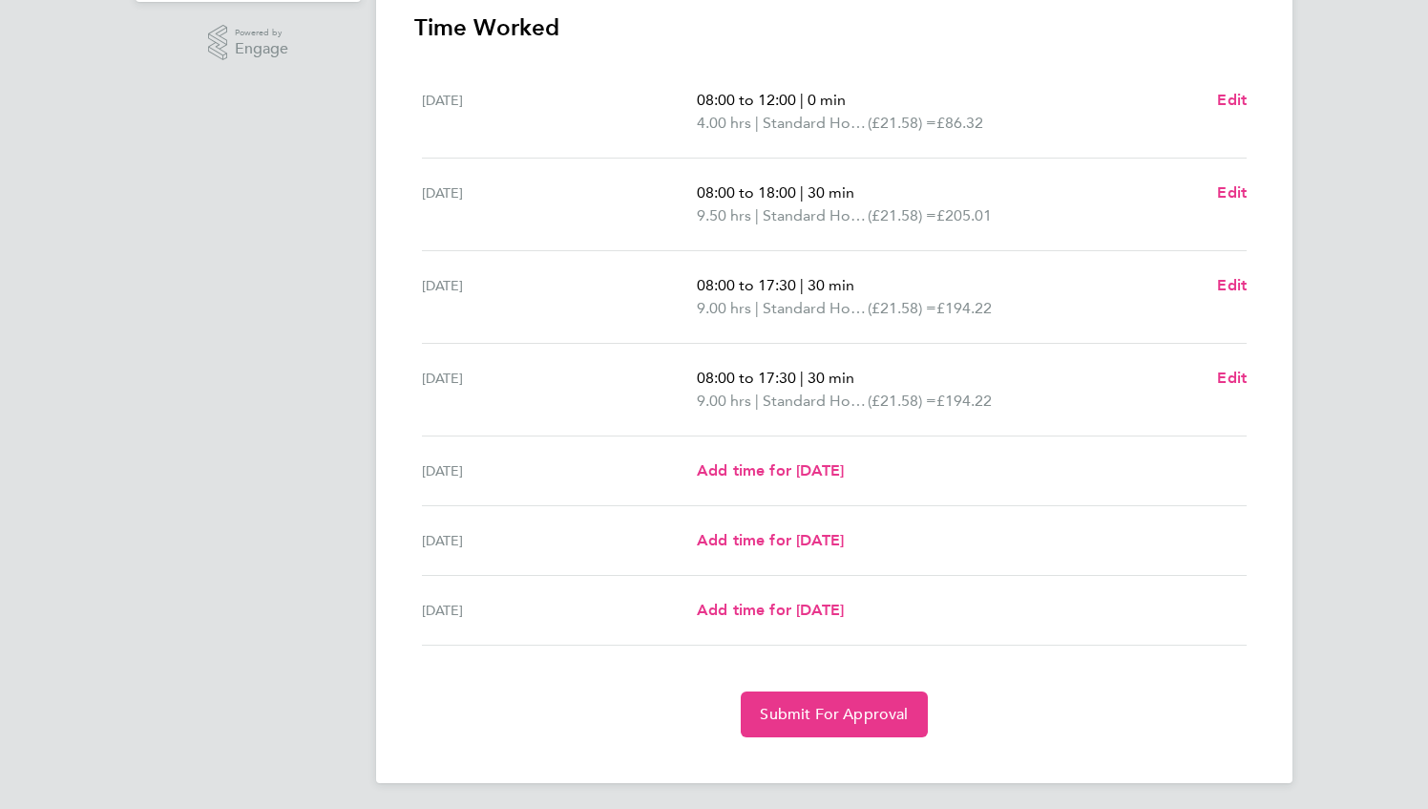
scroll to position [483, 0]
click at [446, 650] on section "Time Worked Mon 29 Sep 08:00 to 12:00 | 0 min 4.00 hrs | Standard Hourly (£21.5…" at bounding box center [834, 373] width 840 height 725
click at [820, 711] on span "Submit For Approval" at bounding box center [834, 712] width 148 height 19
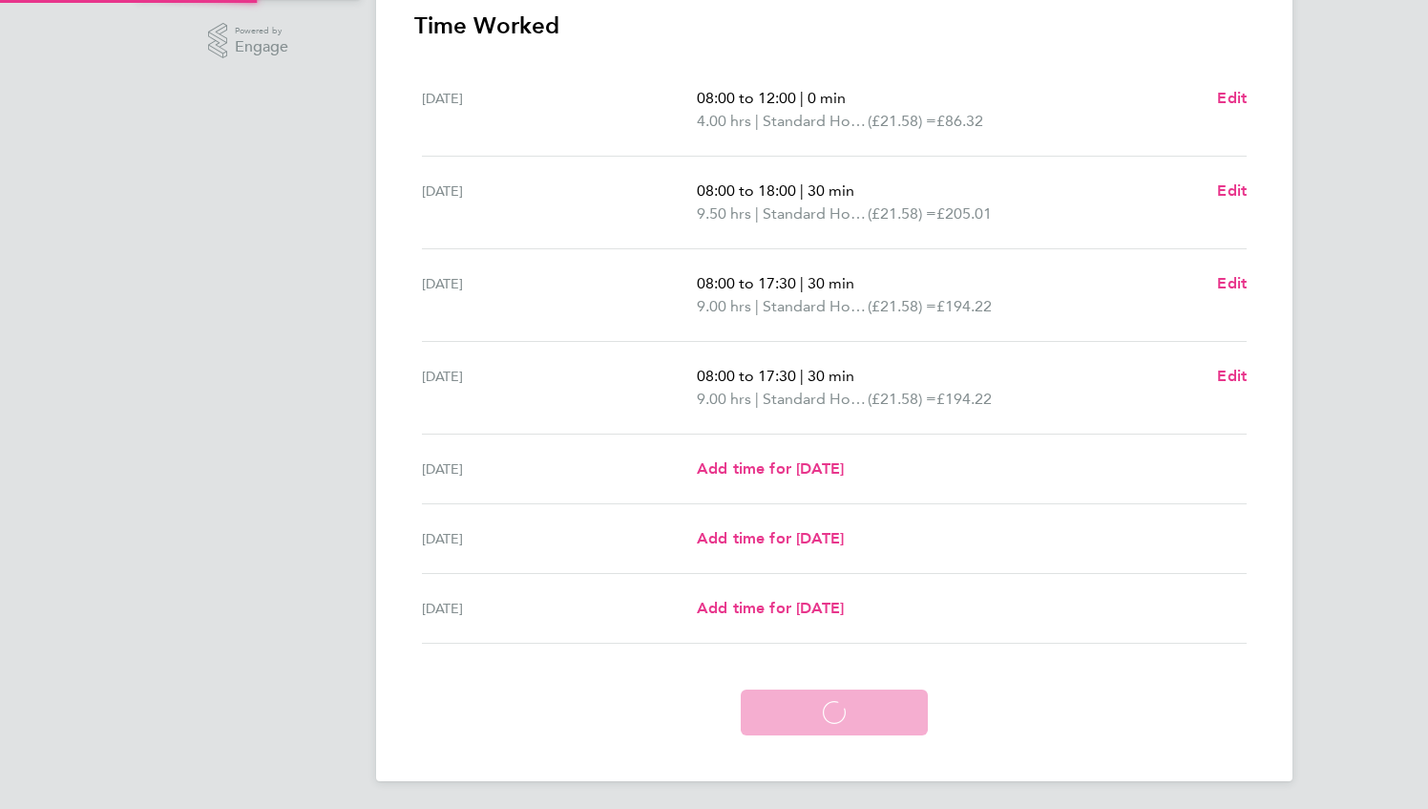
scroll to position [391, 0]
